Goal: Task Accomplishment & Management: Manage account settings

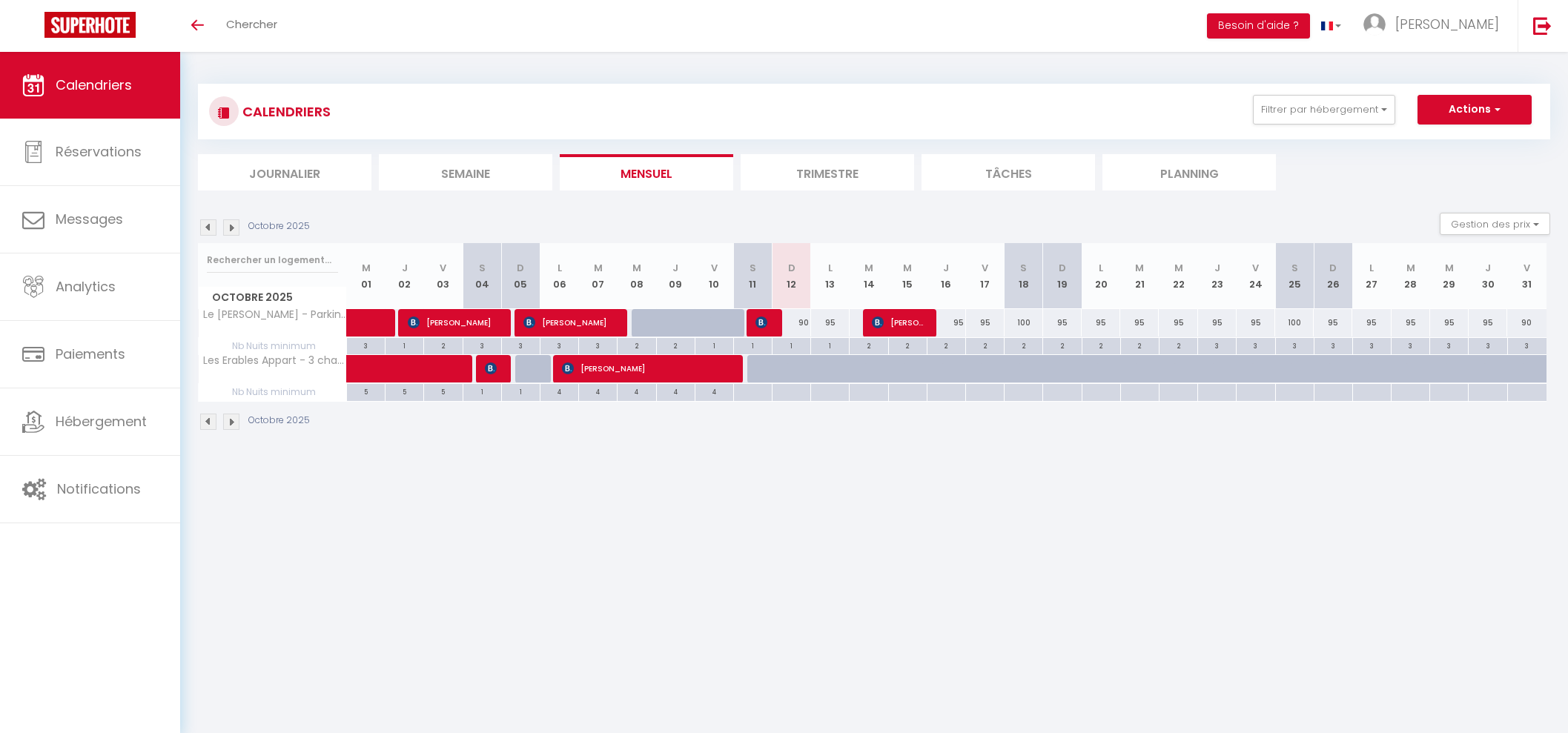
select select
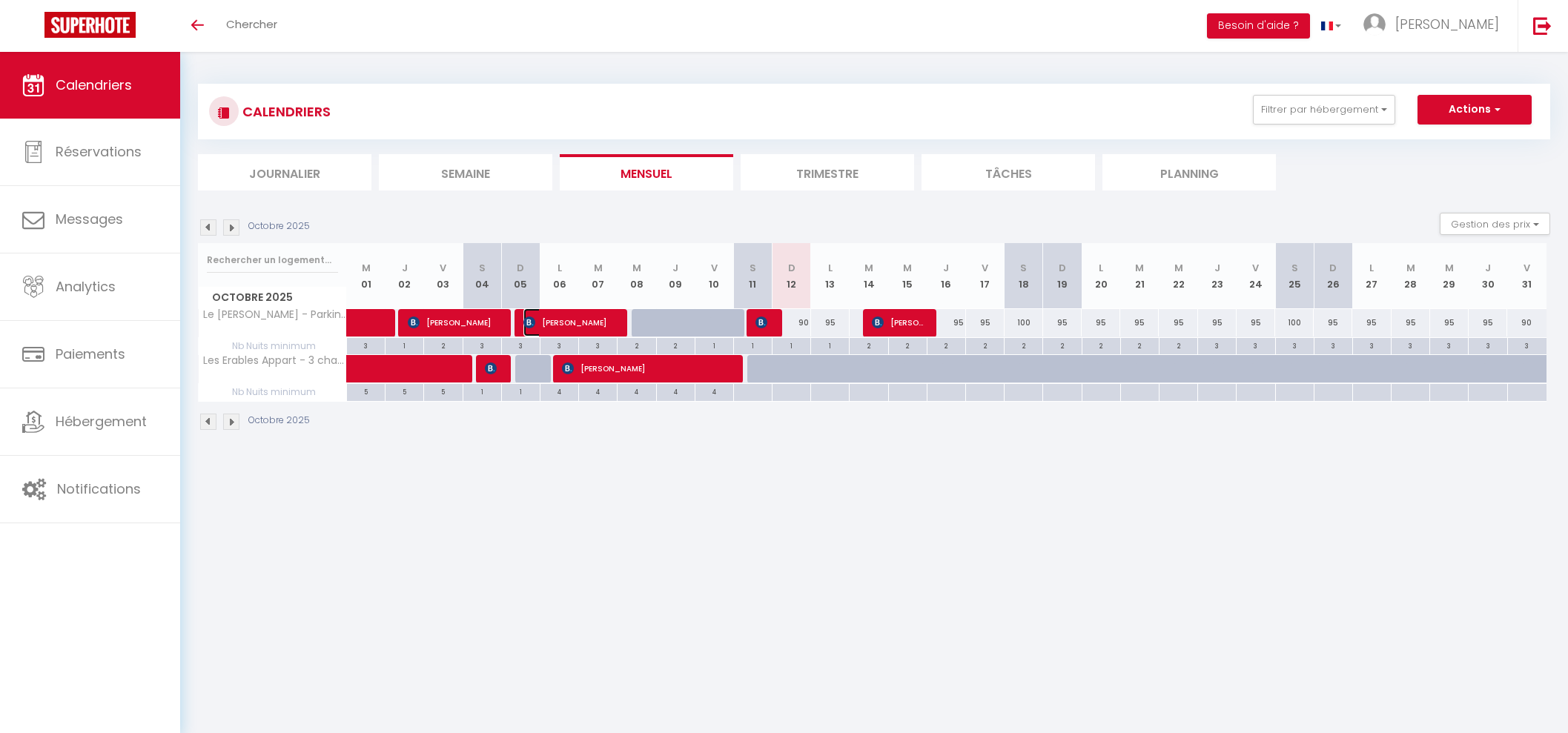
click at [565, 330] on span "[PERSON_NAME]" at bounding box center [568, 322] width 90 height 28
select select "OK"
select select "KO"
select select "0"
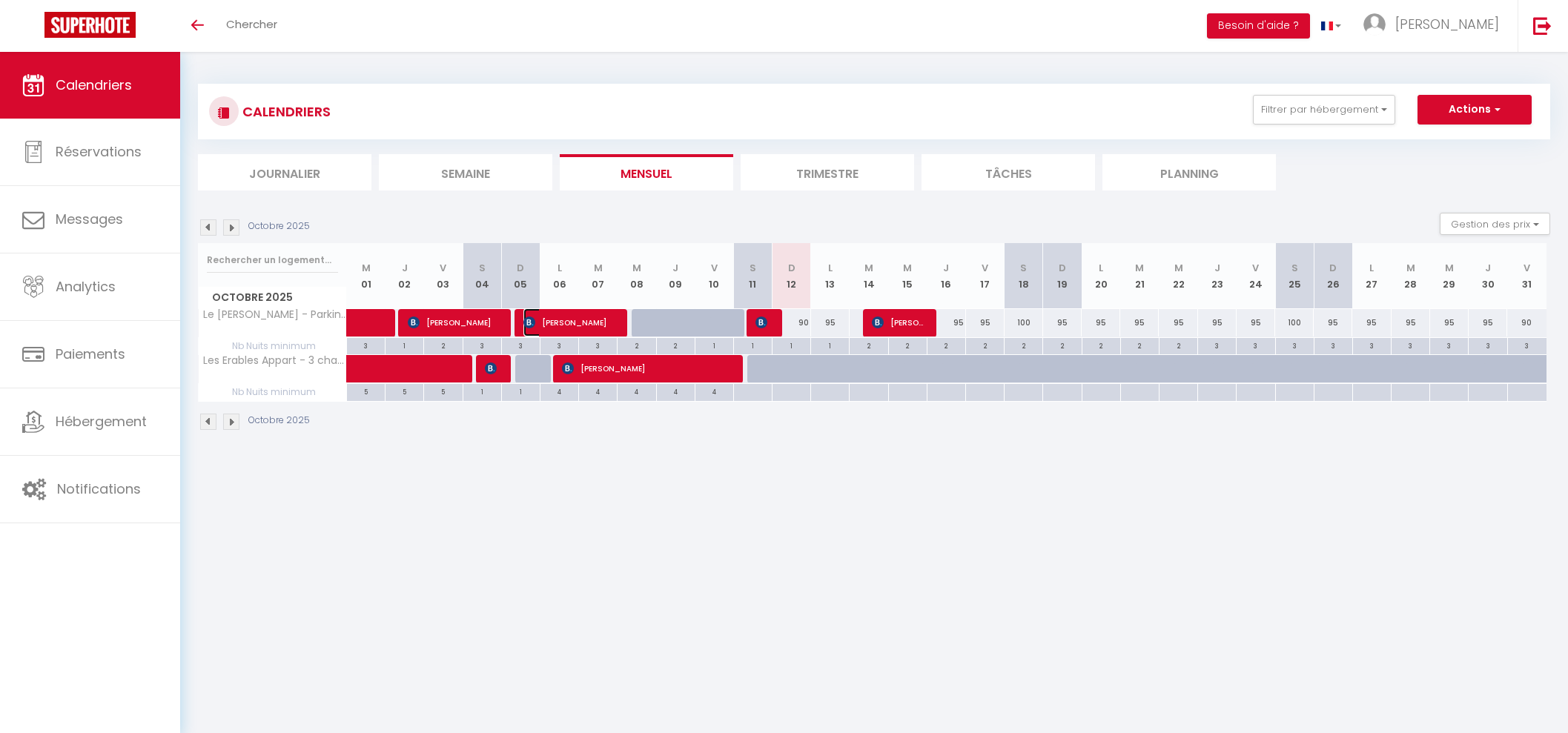
select select "1"
select select
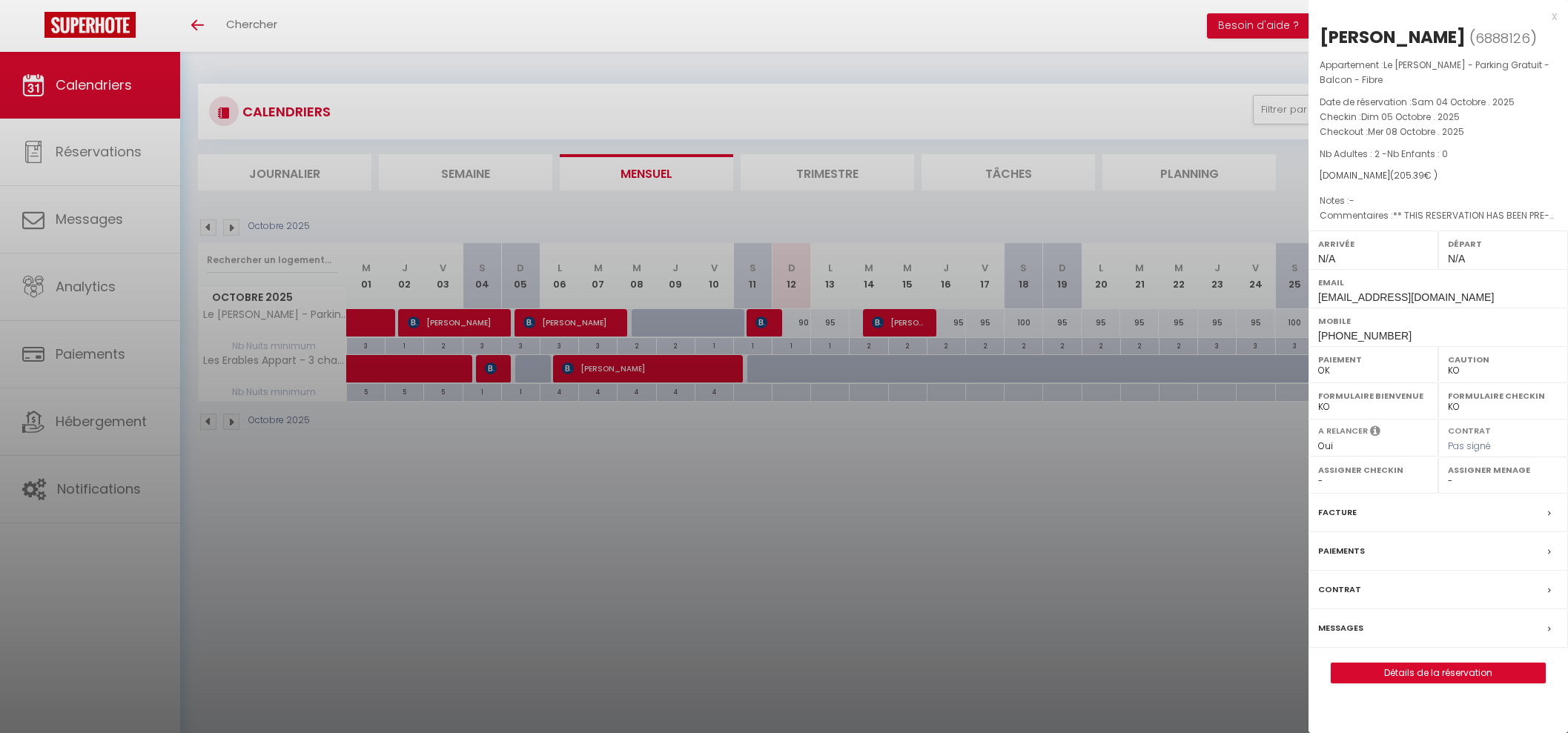
click at [767, 324] on div at bounding box center [784, 366] width 1568 height 733
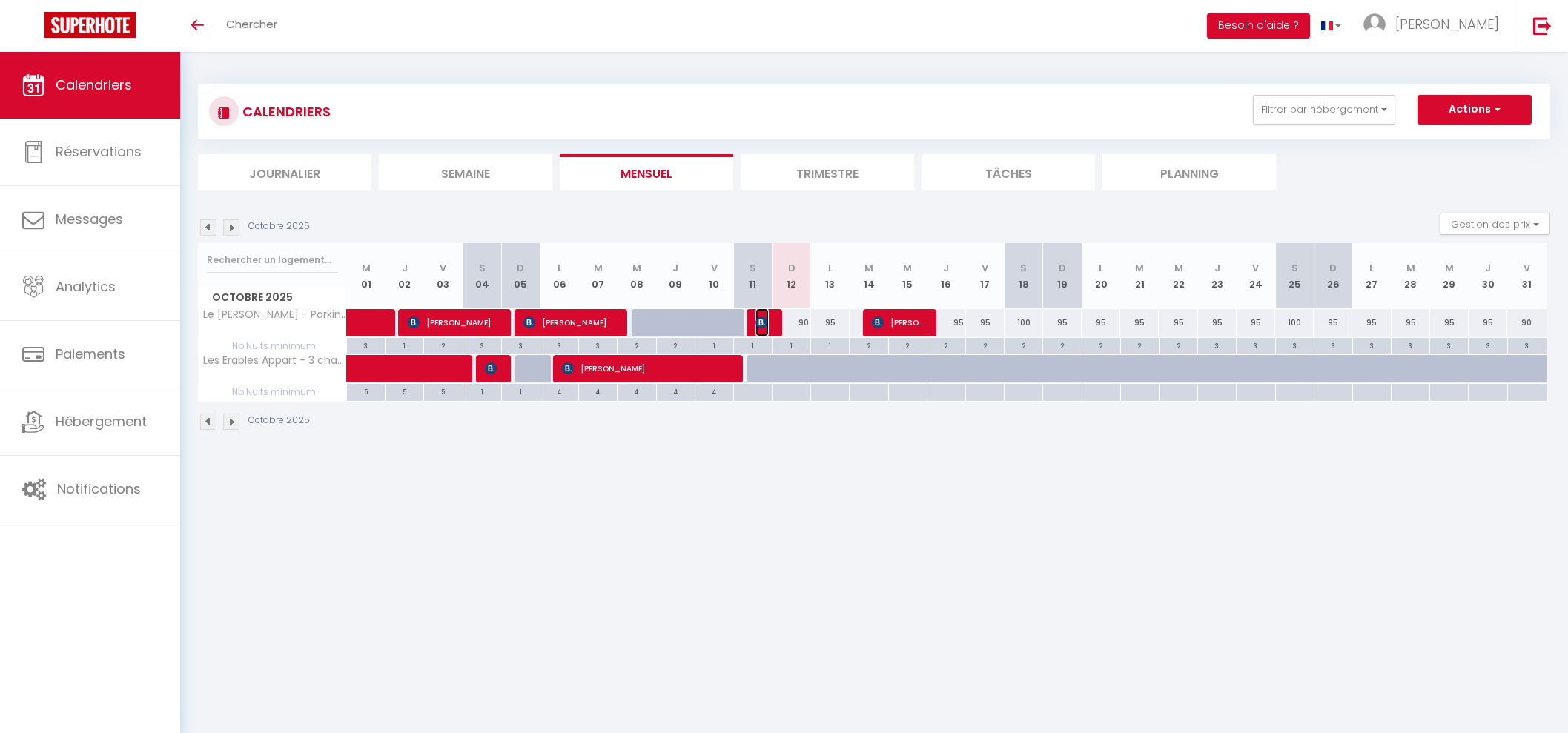
click at [767, 327] on span "[PERSON_NAME]" at bounding box center [761, 322] width 13 height 28
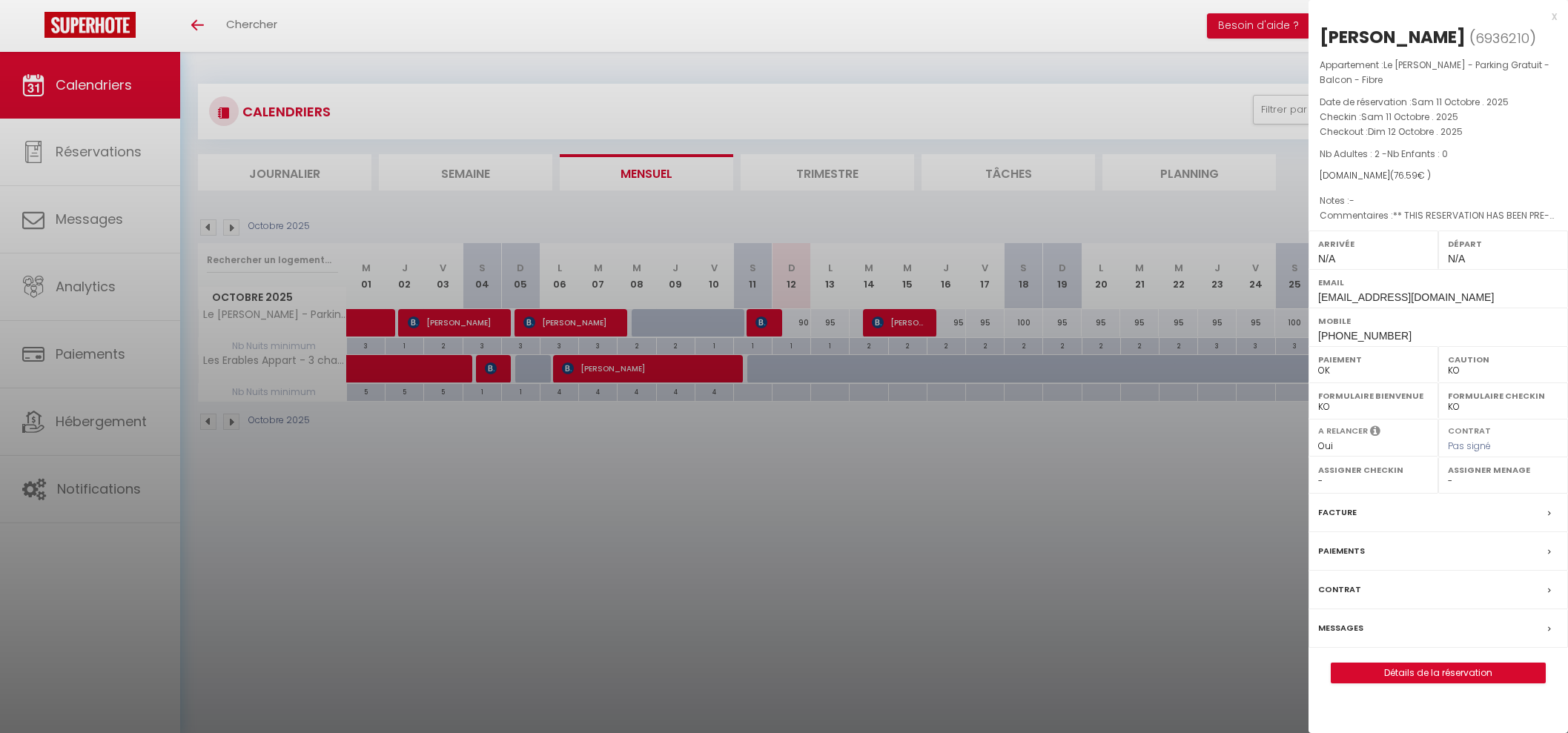
click at [427, 328] on div at bounding box center [784, 366] width 1568 height 733
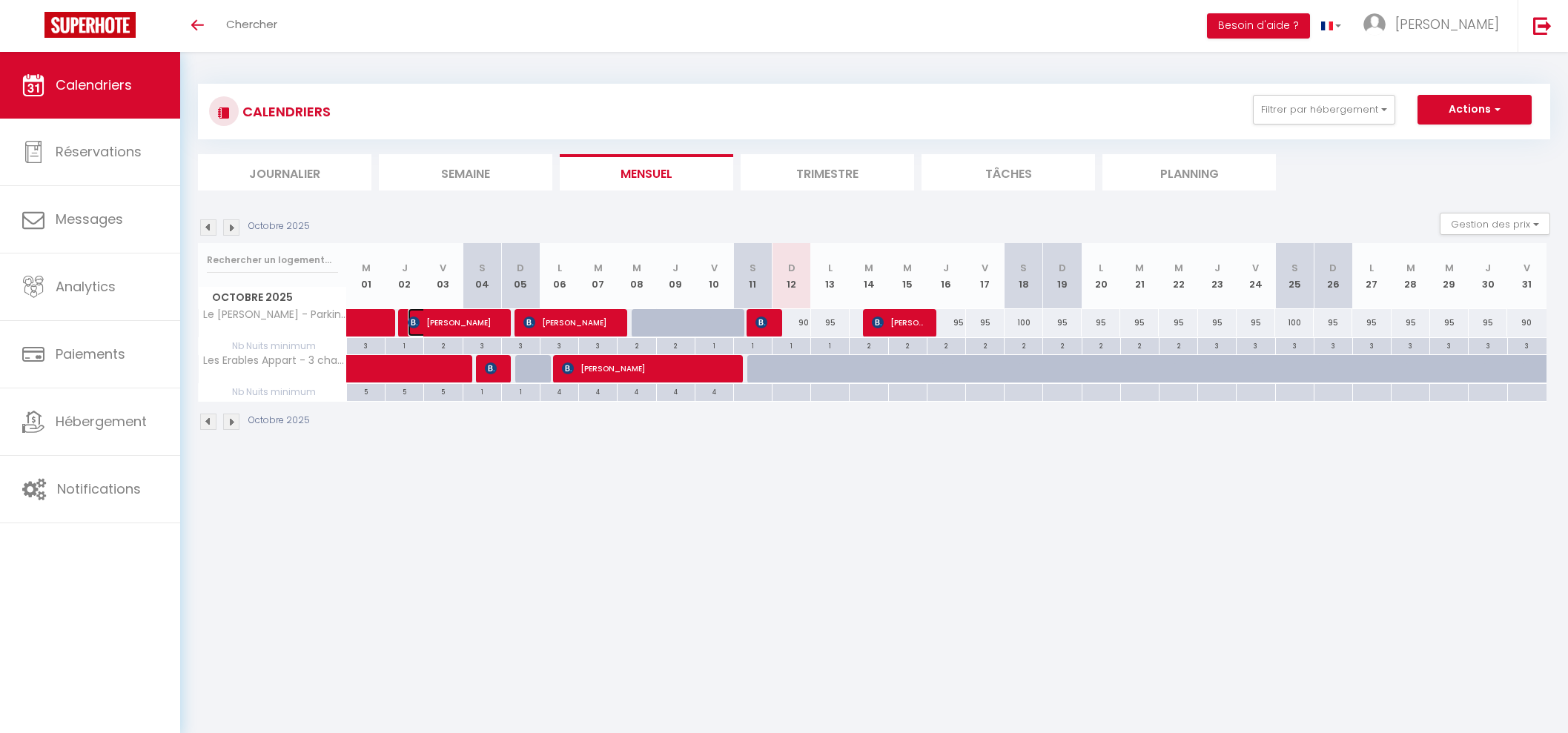
click at [449, 314] on span "[PERSON_NAME]" at bounding box center [453, 322] width 90 height 28
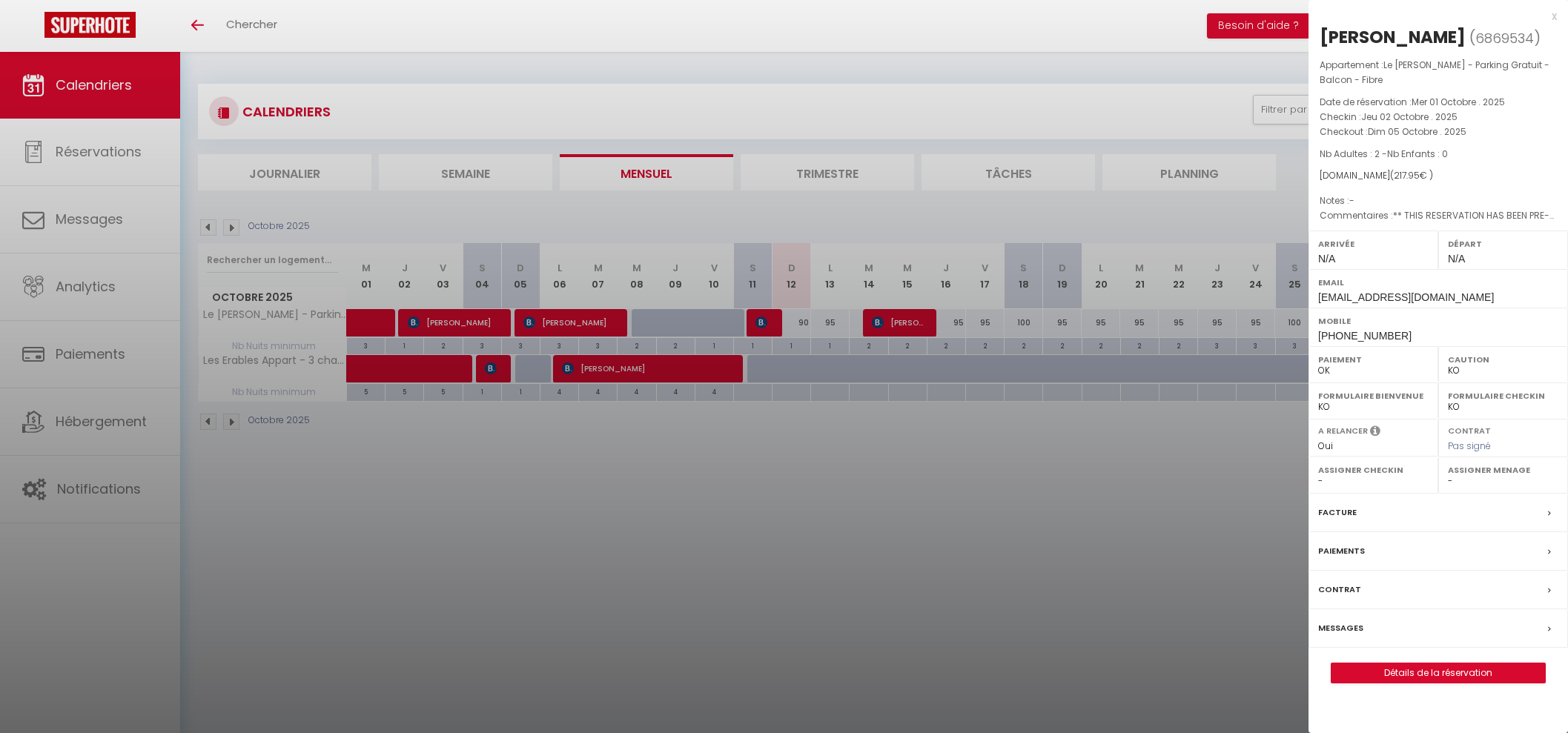
click at [755, 315] on div at bounding box center [784, 366] width 1568 height 733
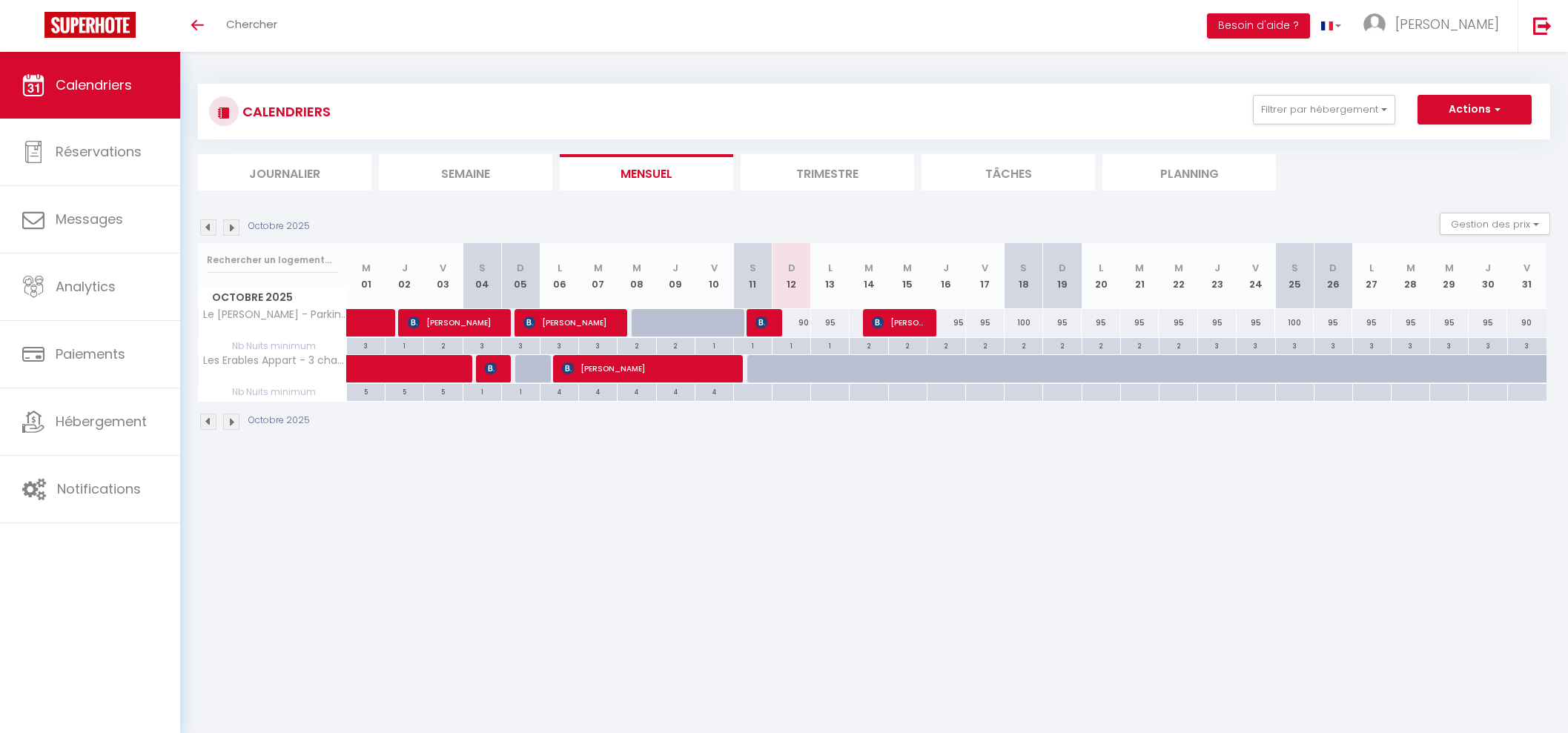
click at [754, 315] on div at bounding box center [765, 323] width 39 height 28
click at [758, 319] on img at bounding box center [761, 322] width 12 height 12
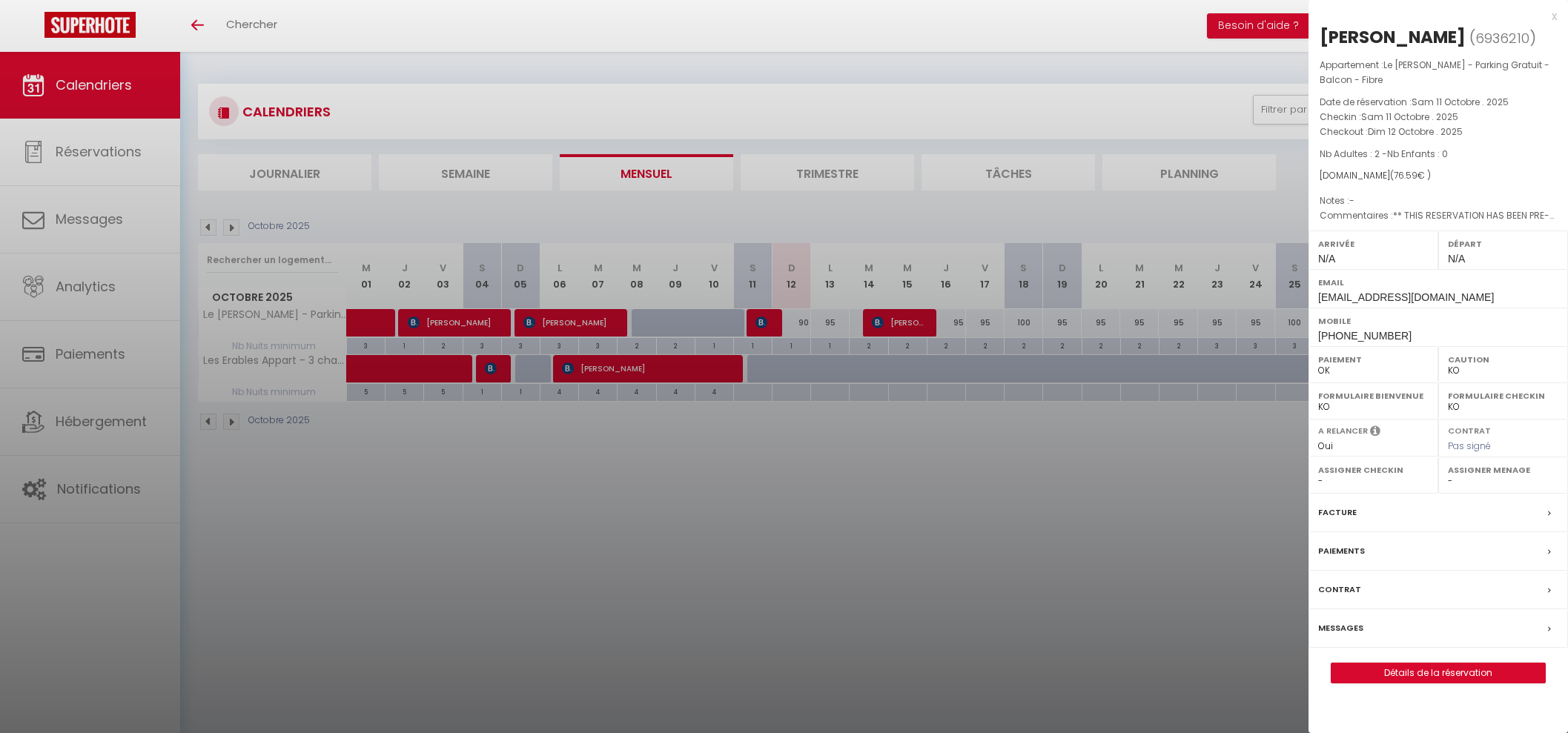
click at [758, 319] on div at bounding box center [784, 366] width 1568 height 733
